Goal: Information Seeking & Learning: Understand process/instructions

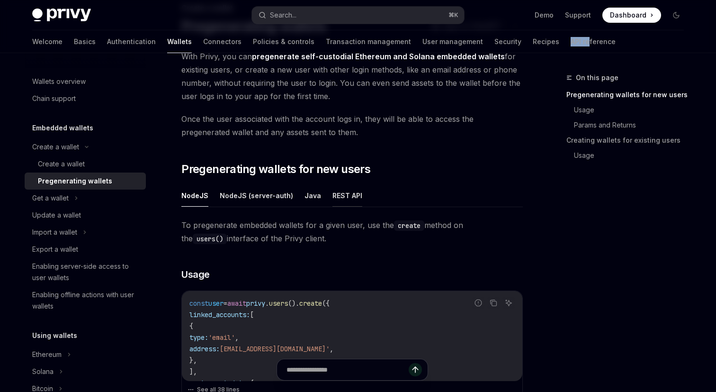
click at [340, 194] on button "REST API" at bounding box center [347, 195] width 30 height 22
type textarea "*"
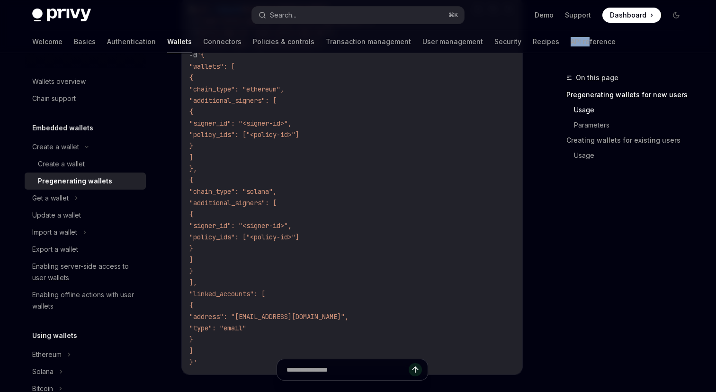
scroll to position [386, 0]
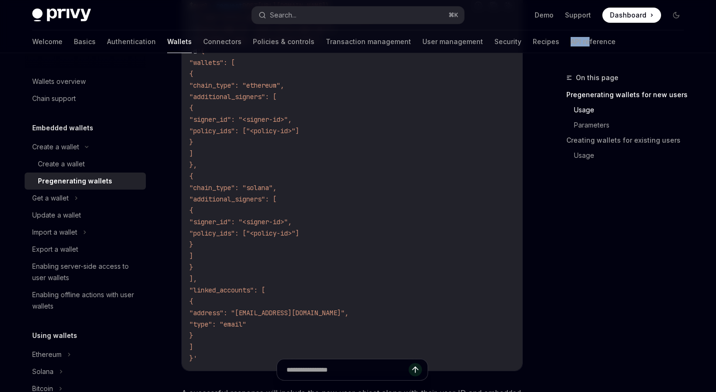
click at [302, 268] on code "$ curl --request POST [URL][DOMAIN_NAME] \ -u "<your-privy-app-id>:<your-privy-…" at bounding box center [351, 182] width 325 height 364
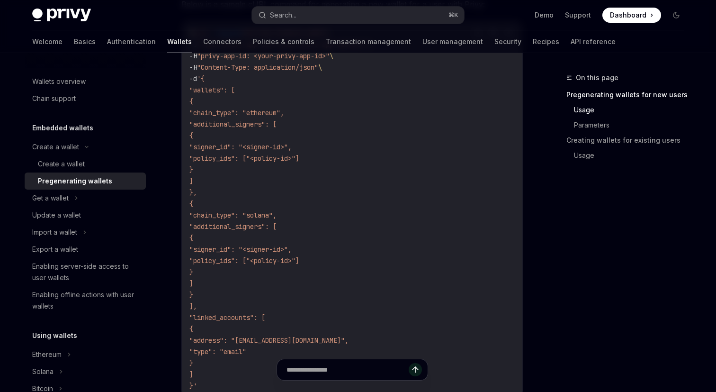
scroll to position [353, 0]
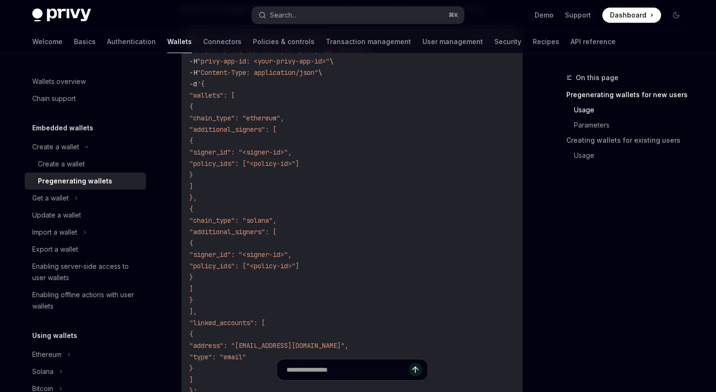
click at [277, 216] on span ""chain_type": "solana"," at bounding box center [232, 220] width 87 height 9
click at [276, 207] on code "$ curl --request POST [URL][DOMAIN_NAME] \ -u "<your-privy-app-id>:<your-privy-…" at bounding box center [351, 215] width 325 height 364
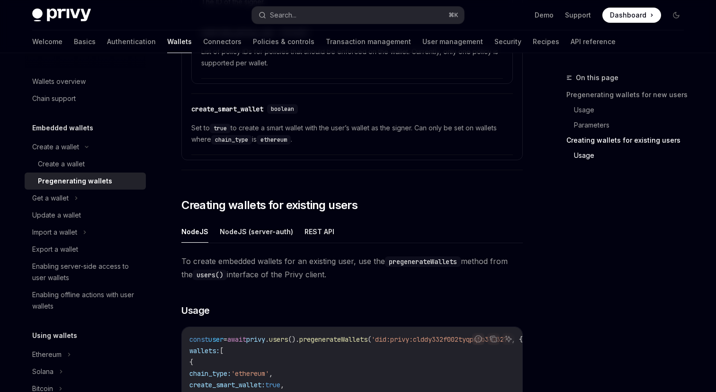
scroll to position [1625, 0]
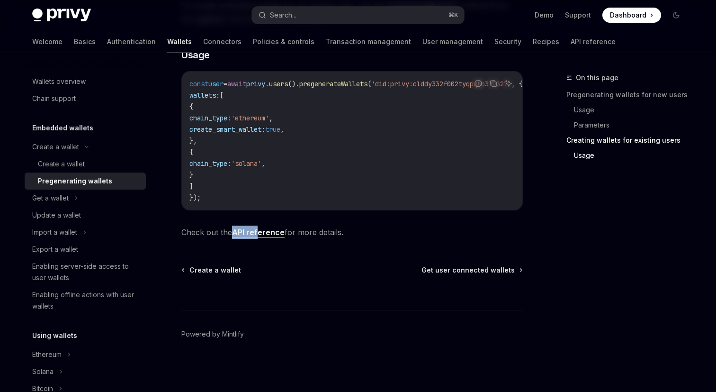
click at [275, 233] on link "API reference" at bounding box center [258, 232] width 53 height 10
click at [393, 230] on span "Check out the API reference for more details." at bounding box center [351, 231] width 341 height 13
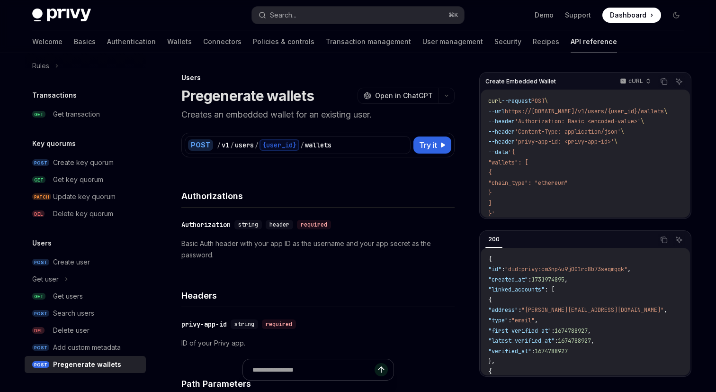
click at [374, 199] on h4 "Authorizations" at bounding box center [317, 195] width 273 height 13
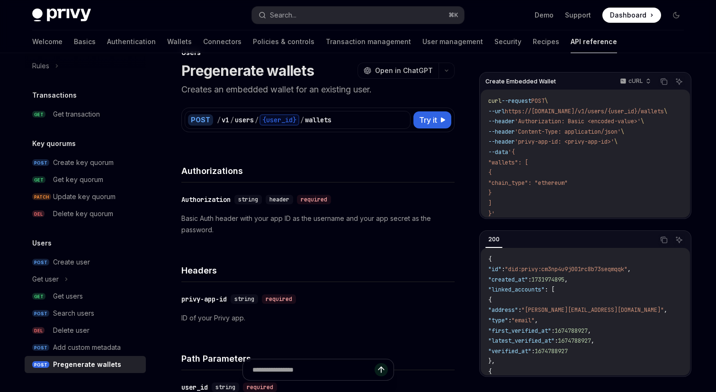
scroll to position [24, 0]
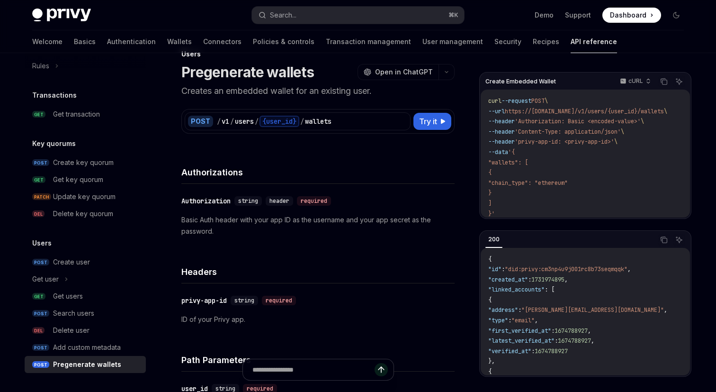
click at [374, 203] on div "​ Authorization string header required" at bounding box center [313, 200] width 264 height 11
click at [369, 189] on div "​ Authorization string header required Basic Auth header with your app ID as th…" at bounding box center [317, 216] width 273 height 64
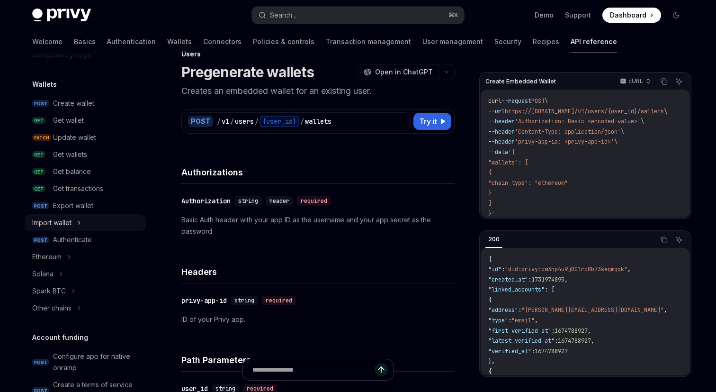
click at [65, 223] on div "Import wallet" at bounding box center [51, 222] width 39 height 11
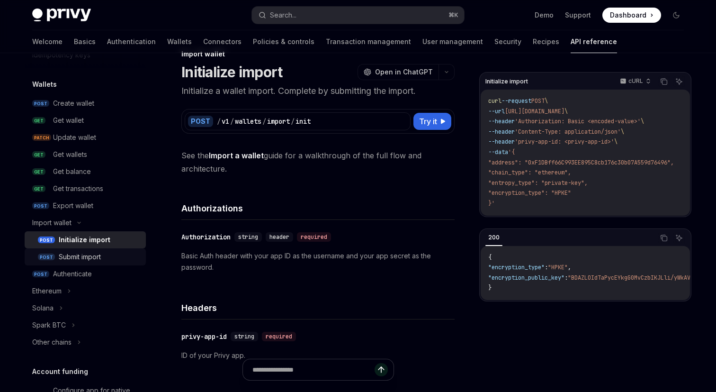
click at [81, 251] on div "Submit import" at bounding box center [80, 256] width 42 height 11
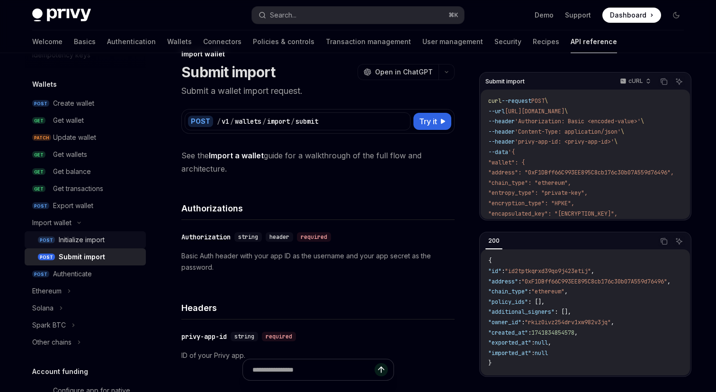
click at [81, 243] on div "Initialize import" at bounding box center [82, 239] width 46 height 11
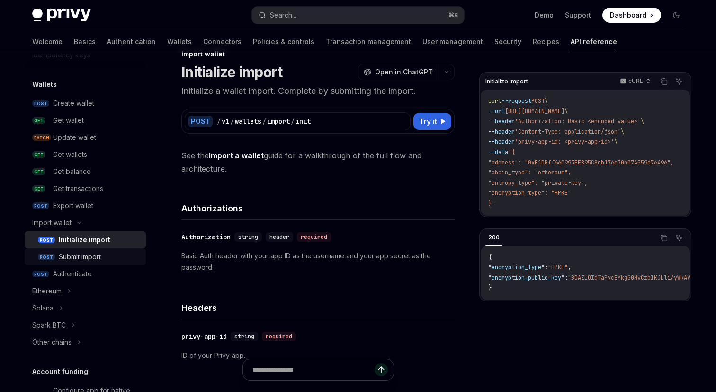
click at [89, 251] on div "Submit import" at bounding box center [80, 256] width 42 height 11
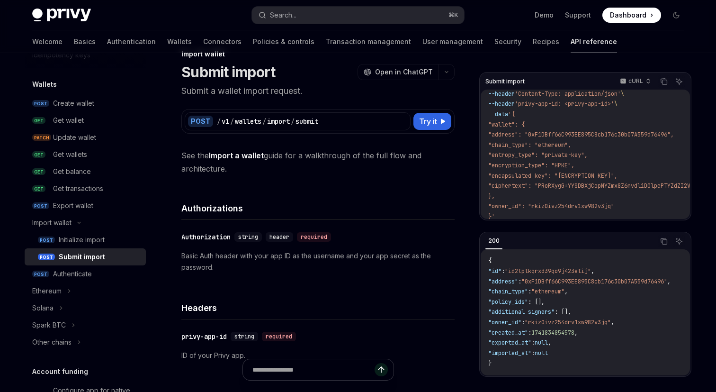
scroll to position [45, 0]
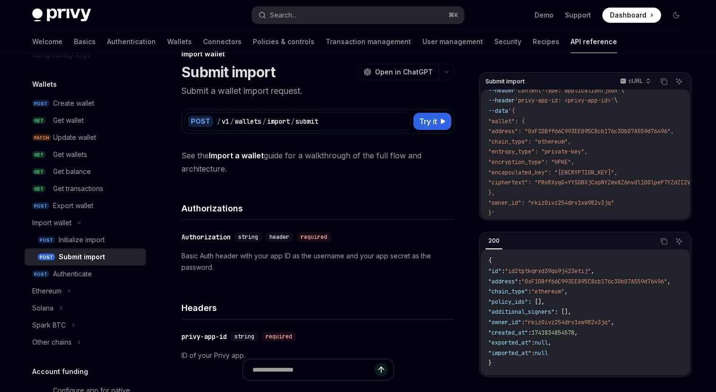
click at [390, 191] on div "Authorizations" at bounding box center [317, 202] width 273 height 35
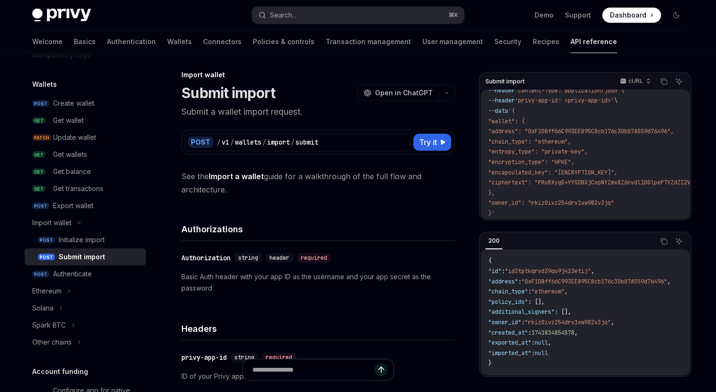
scroll to position [1, 0]
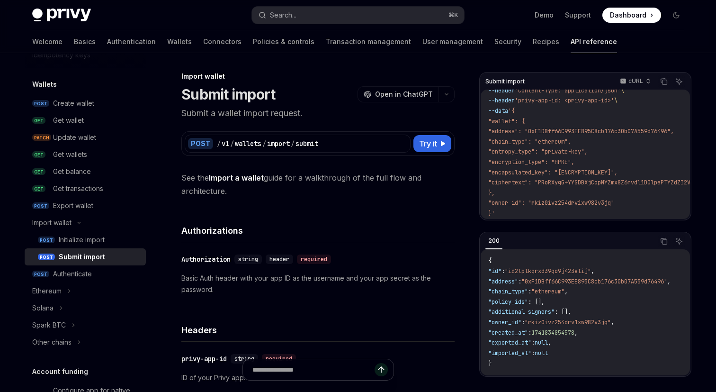
click at [167, 43] on link "Wallets" at bounding box center [179, 41] width 25 height 23
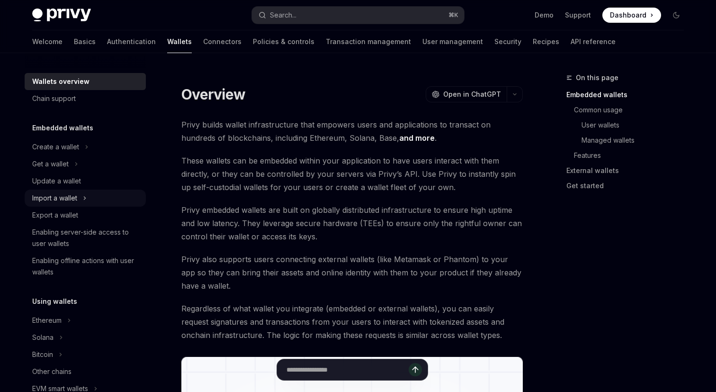
click at [75, 197] on div "Import a wallet" at bounding box center [54, 197] width 45 height 11
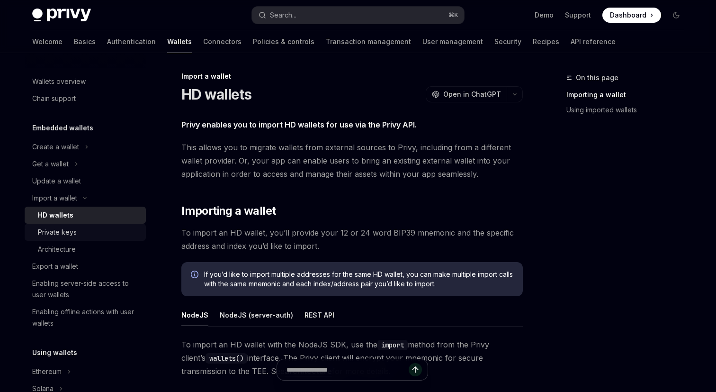
click at [85, 227] on div "Private keys" at bounding box center [89, 231] width 102 height 11
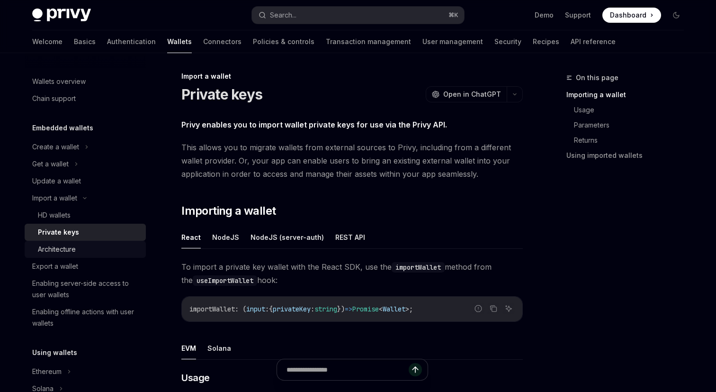
click at [87, 244] on div "Architecture" at bounding box center [89, 248] width 102 height 11
type textarea "*"
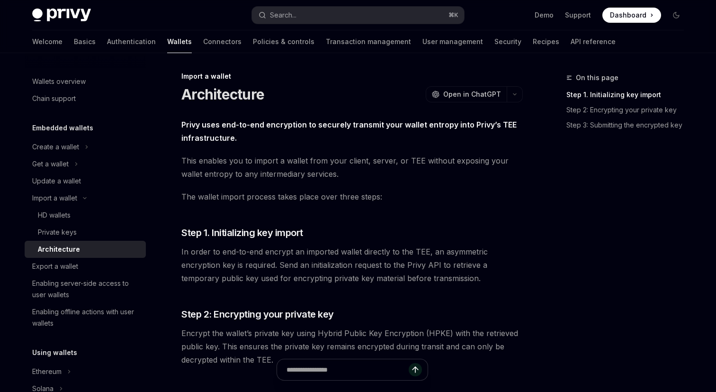
click at [335, 207] on div "Privy uses end-to-end encryption to securely transmit your wallet entropy into …" at bounding box center [351, 283] width 341 height 330
click at [343, 208] on div "Privy uses end-to-end encryption to securely transmit your wallet entropy into …" at bounding box center [351, 283] width 341 height 330
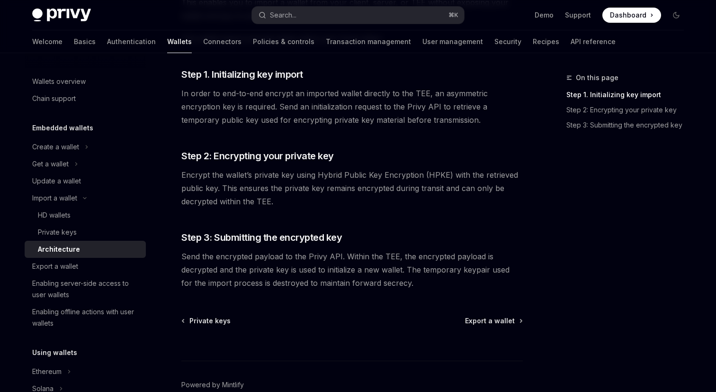
scroll to position [161, 0]
